Goal: Check status: Check status

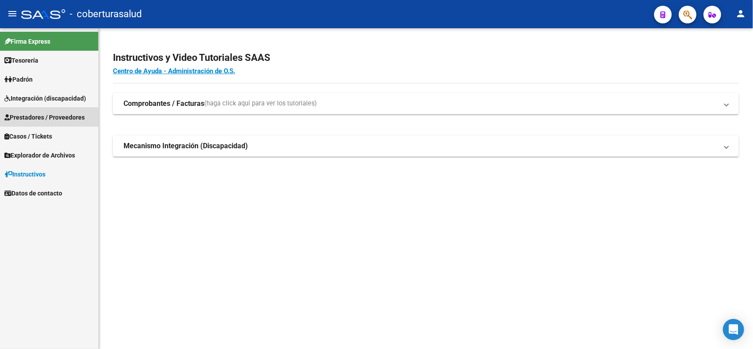
click at [40, 119] on span "Prestadores / Proveedores" at bounding box center [44, 118] width 80 height 10
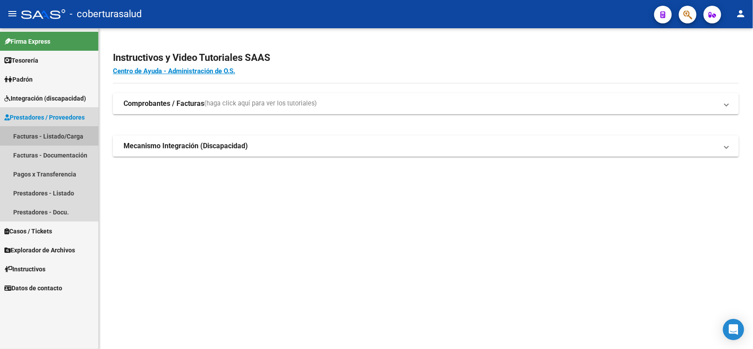
click at [43, 130] on link "Facturas - Listado/Carga" at bounding box center [49, 136] width 98 height 19
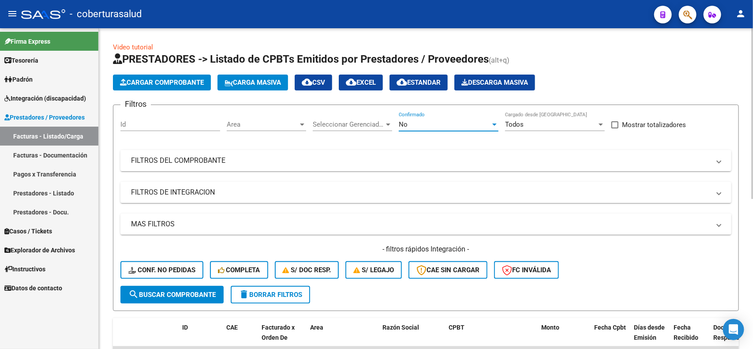
click at [401, 124] on span "No" at bounding box center [403, 124] width 9 height 8
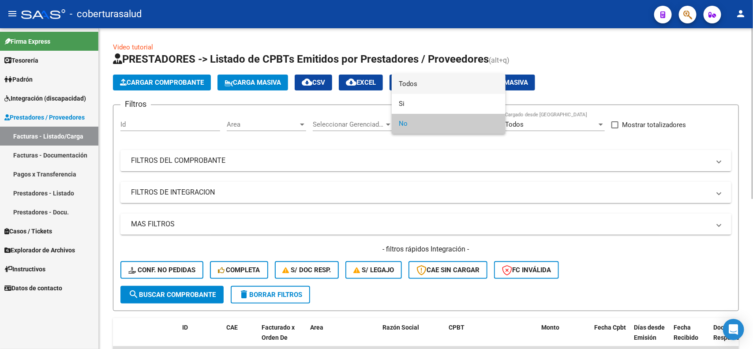
click at [416, 83] on span "Todos" at bounding box center [449, 84] width 100 height 20
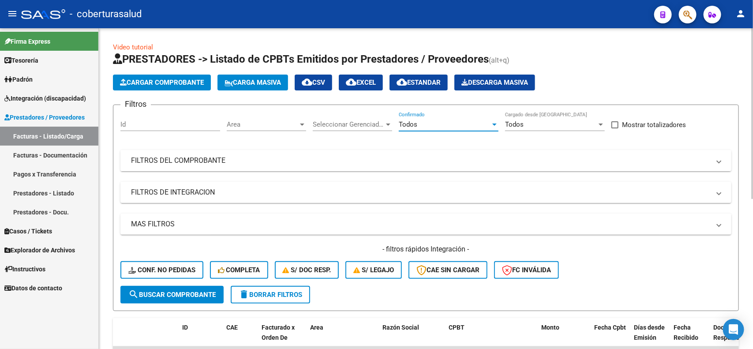
click at [314, 166] on mat-expansion-panel-header "FILTROS DEL COMPROBANTE" at bounding box center [425, 160] width 611 height 21
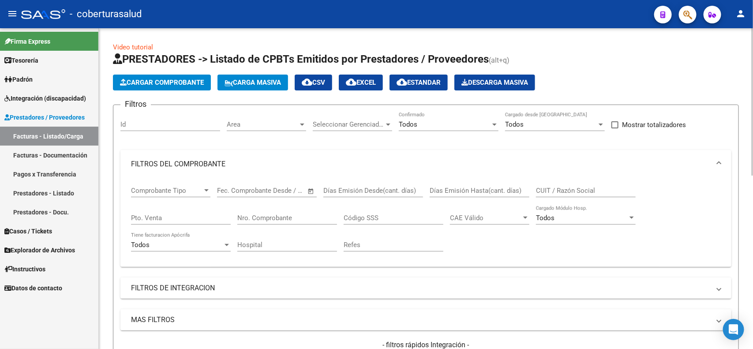
click at [278, 219] on input "Nro. Comprobante" at bounding box center [287, 218] width 100 height 8
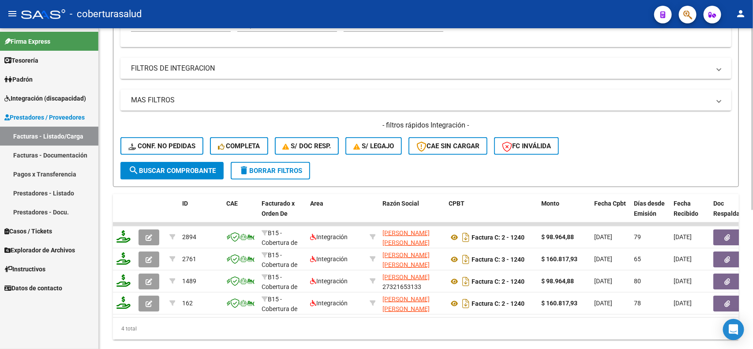
scroll to position [221, 0]
type input "1240"
